Goal: Use online tool/utility: Utilize a website feature to perform a specific function

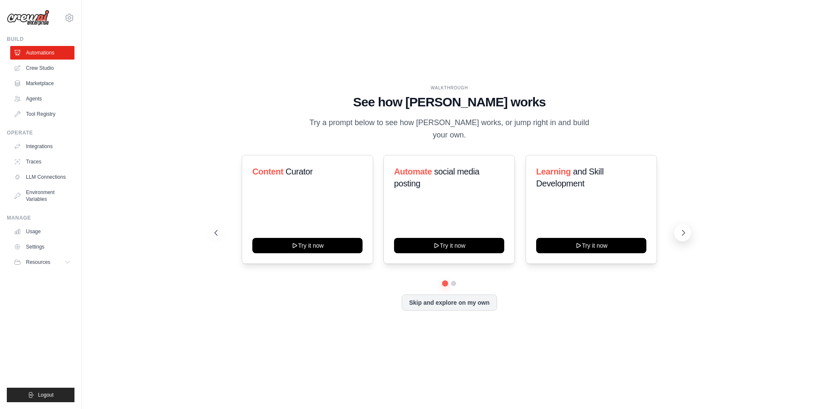
click at [681, 224] on button at bounding box center [682, 232] width 17 height 17
click at [43, 228] on link "Usage" at bounding box center [43, 232] width 64 height 14
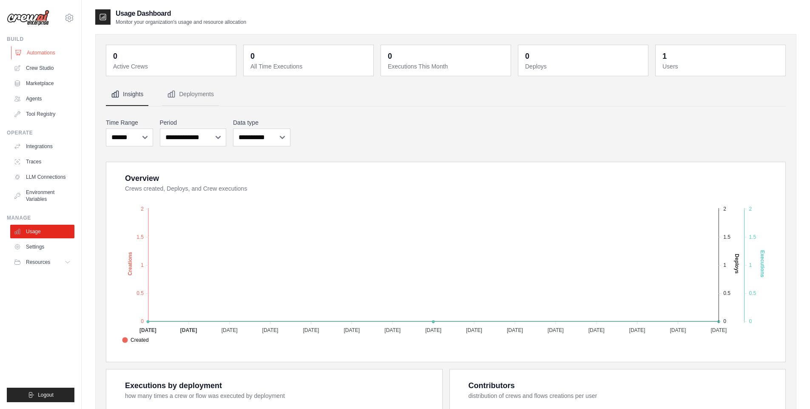
click at [43, 54] on link "Automations" at bounding box center [43, 53] width 64 height 14
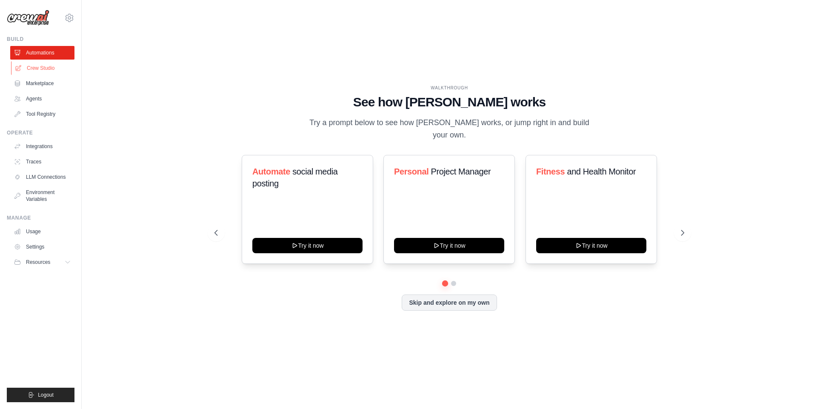
click at [43, 73] on link "Crew Studio" at bounding box center [43, 68] width 64 height 14
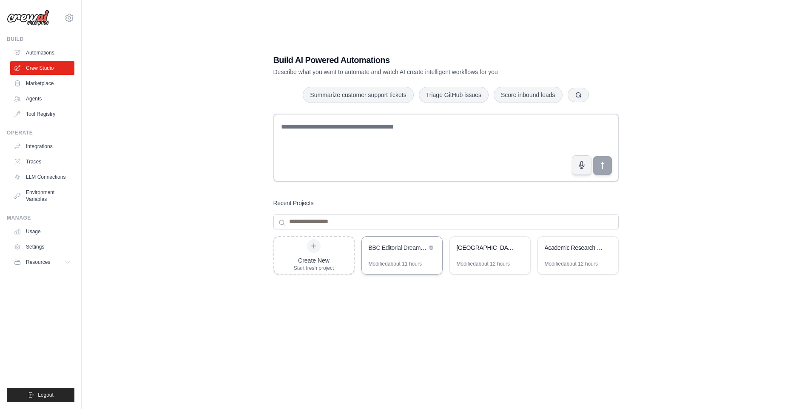
click at [399, 245] on div "BBC Editorial Dreamscape Illustrator" at bounding box center [398, 247] width 58 height 9
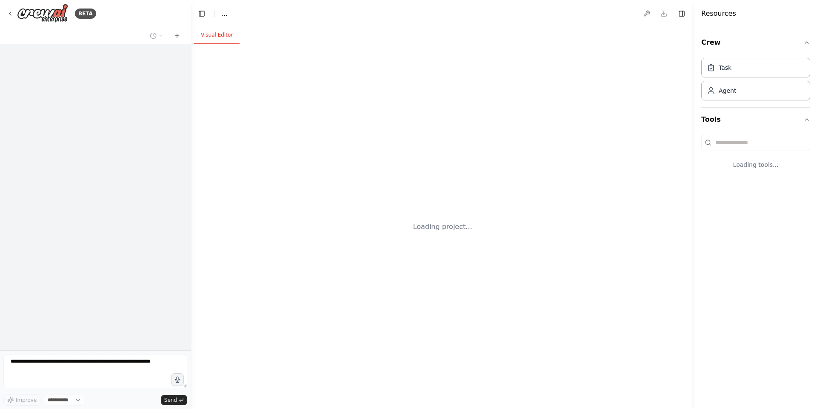
select select "****"
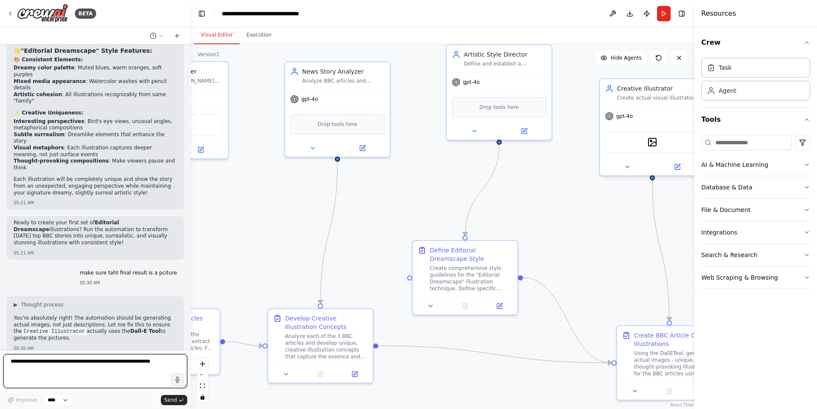
click at [68, 362] on textarea at bounding box center [95, 371] width 184 height 34
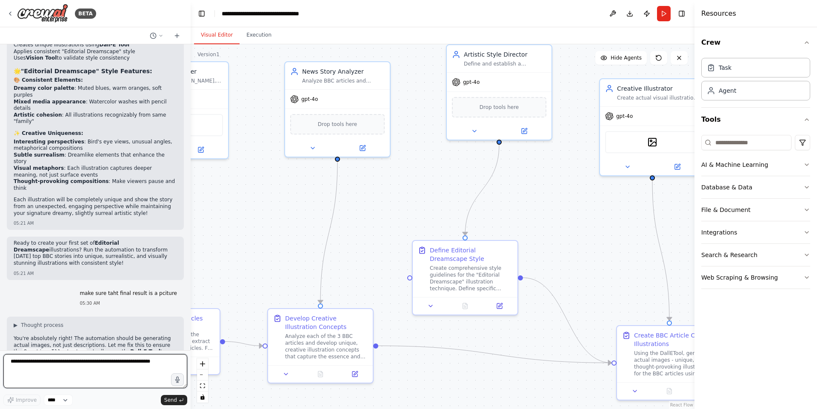
scroll to position [4714, 0]
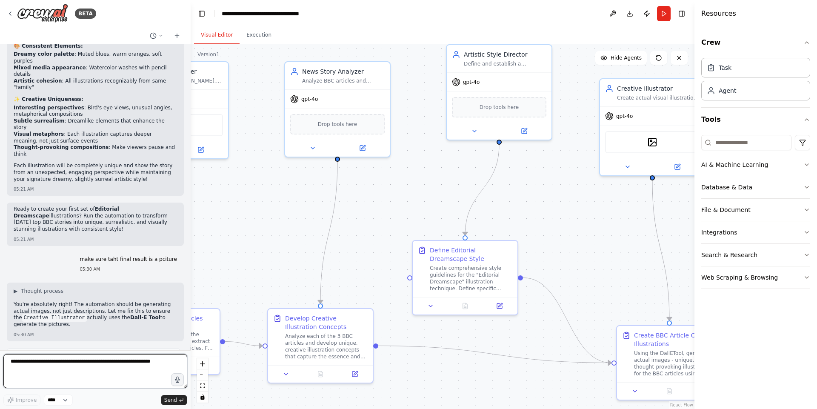
paste textarea "**********"
type textarea "**********"
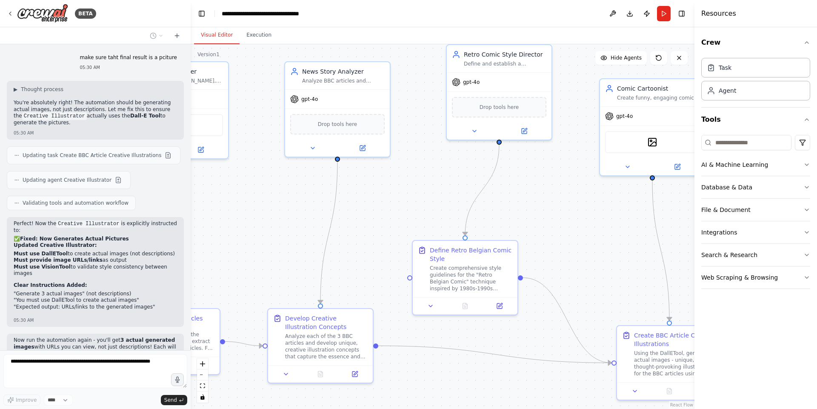
scroll to position [4940, 0]
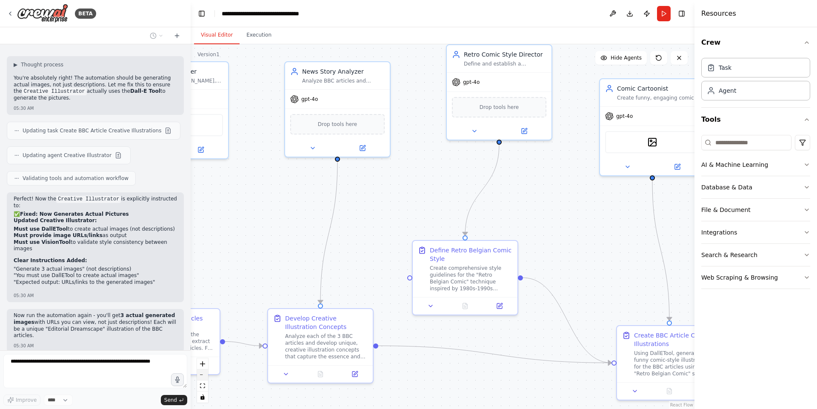
click at [200, 374] on icon "zoom out" at bounding box center [202, 374] width 5 height 1
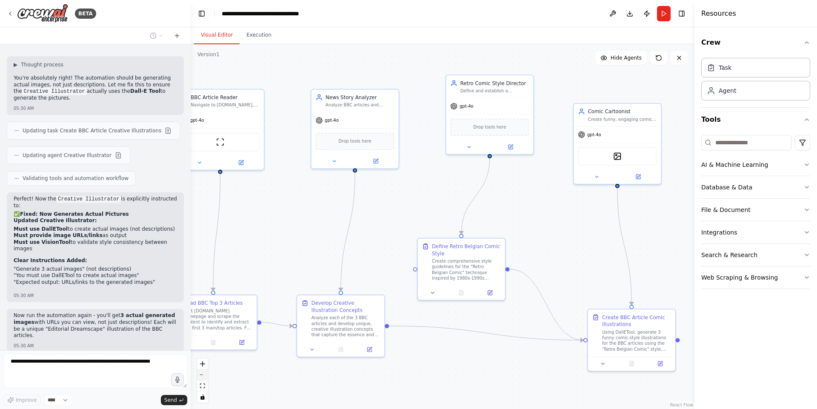
click at [205, 371] on button "zoom out" at bounding box center [202, 374] width 11 height 11
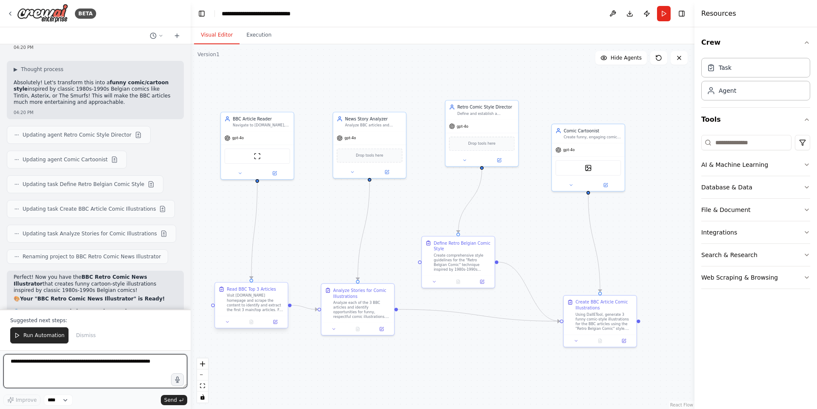
scroll to position [5288, 0]
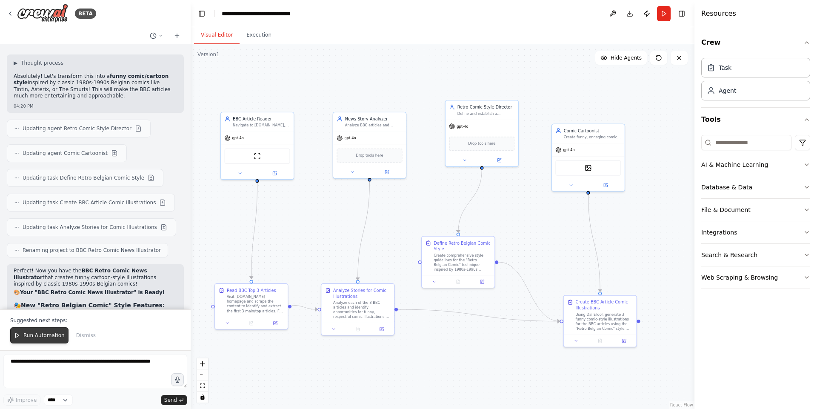
click at [38, 336] on span "Run Automation" at bounding box center [43, 335] width 41 height 7
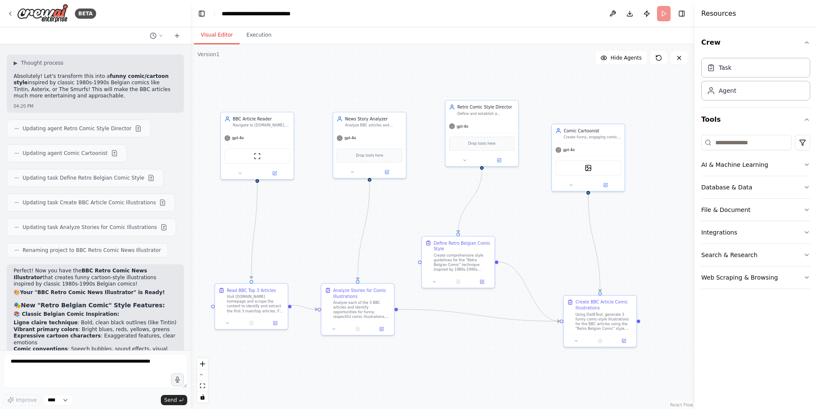
scroll to position [5248, 0]
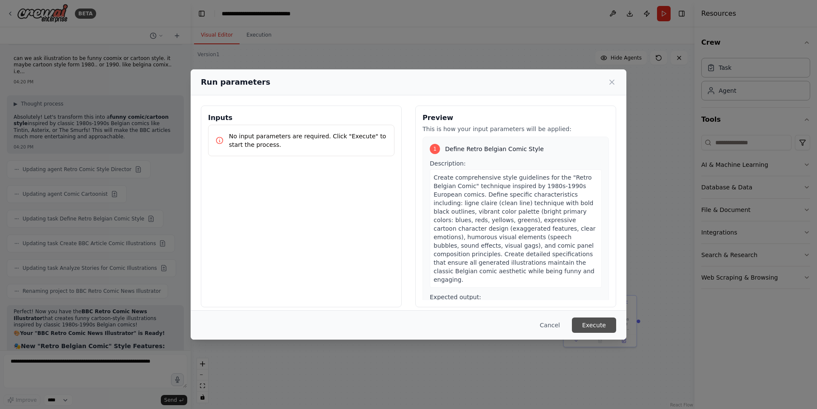
click at [591, 327] on button "Execute" at bounding box center [594, 324] width 44 height 15
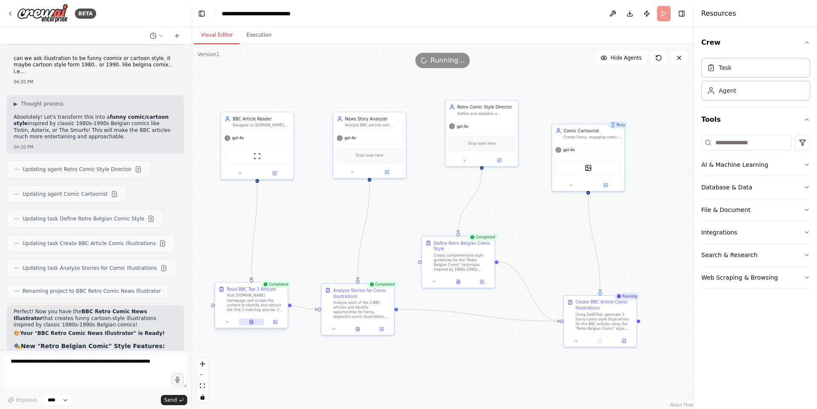
click at [251, 323] on icon at bounding box center [252, 323] width 2 height 0
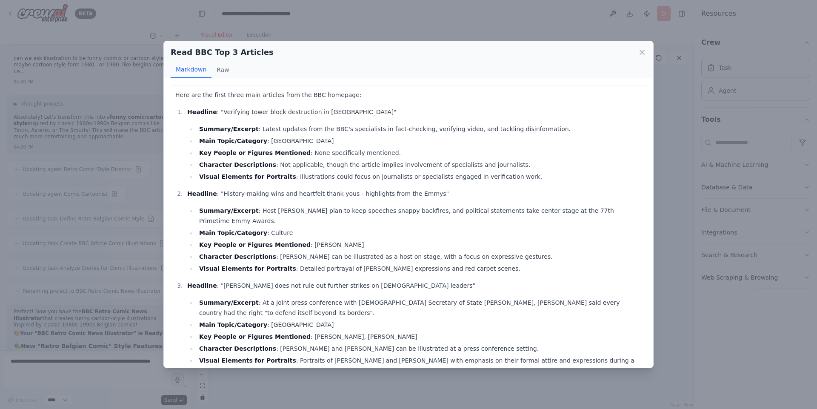
scroll to position [3, 0]
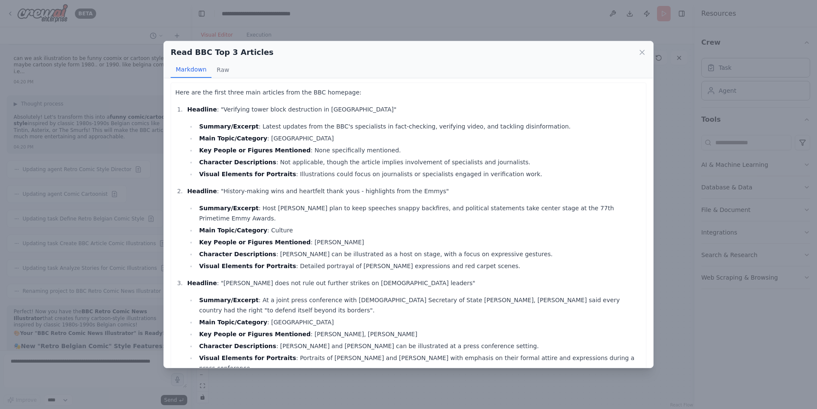
click at [479, 19] on div "Read BBC Top 3 Articles Markdown Raw Here are the first three main articles fro…" at bounding box center [408, 204] width 817 height 409
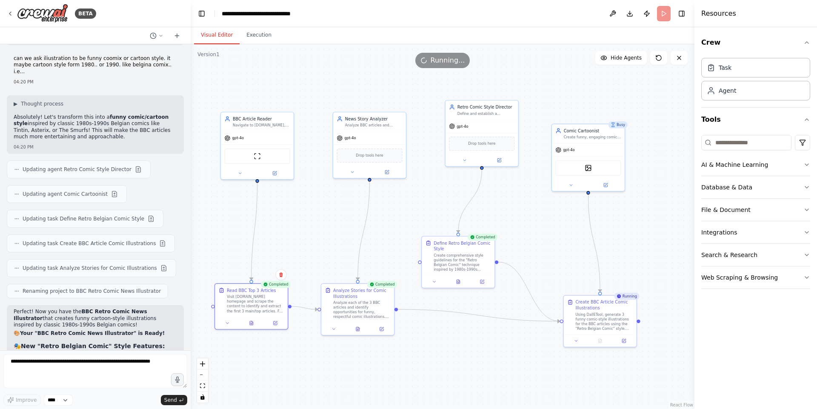
scroll to position [5288, 0]
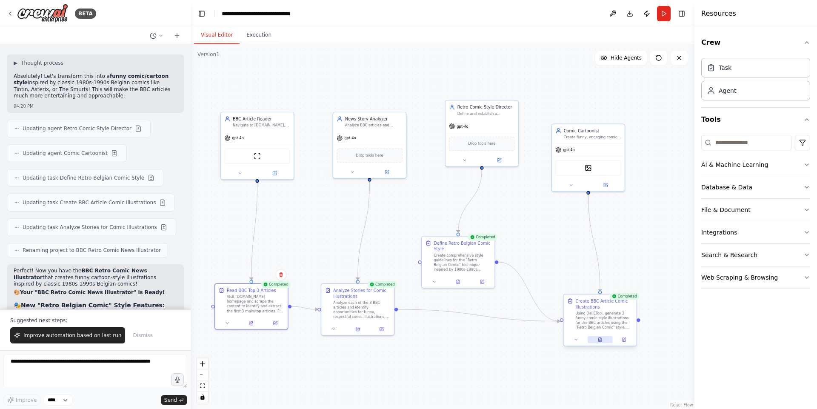
click at [599, 340] on icon at bounding box center [600, 340] width 2 height 0
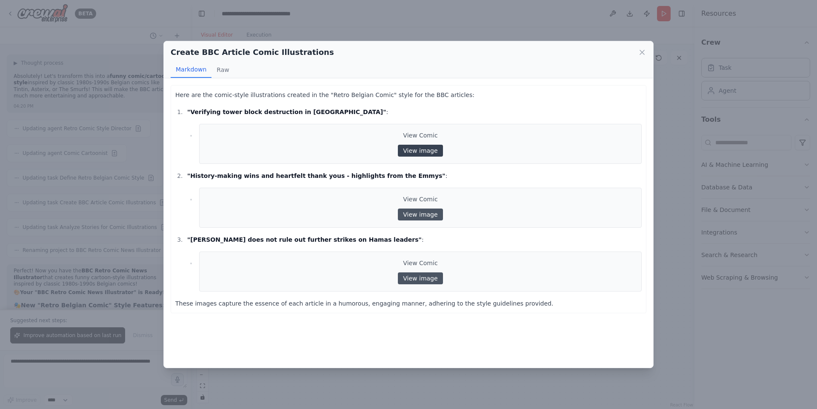
click at [426, 151] on link "View image" at bounding box center [420, 151] width 45 height 12
click at [429, 214] on link "View image" at bounding box center [420, 214] width 45 height 12
click at [414, 275] on link "View image" at bounding box center [420, 278] width 45 height 12
click at [417, 148] on link "View image" at bounding box center [420, 151] width 45 height 12
click at [411, 277] on link "View image" at bounding box center [420, 278] width 45 height 12
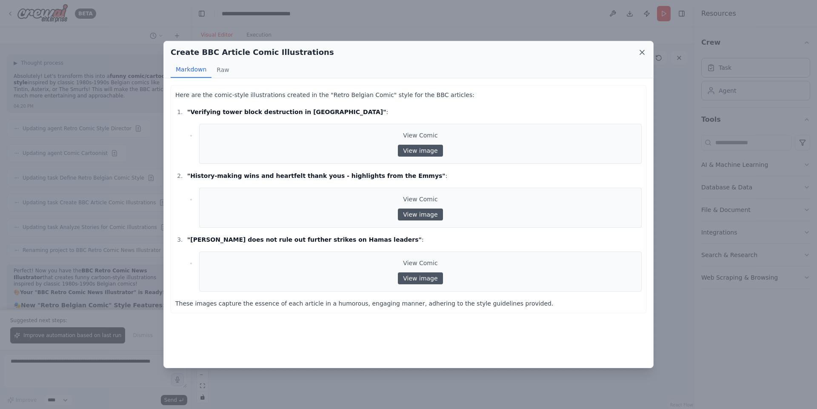
click at [641, 55] on icon at bounding box center [642, 52] width 9 height 9
